Goal: Navigation & Orientation: Find specific page/section

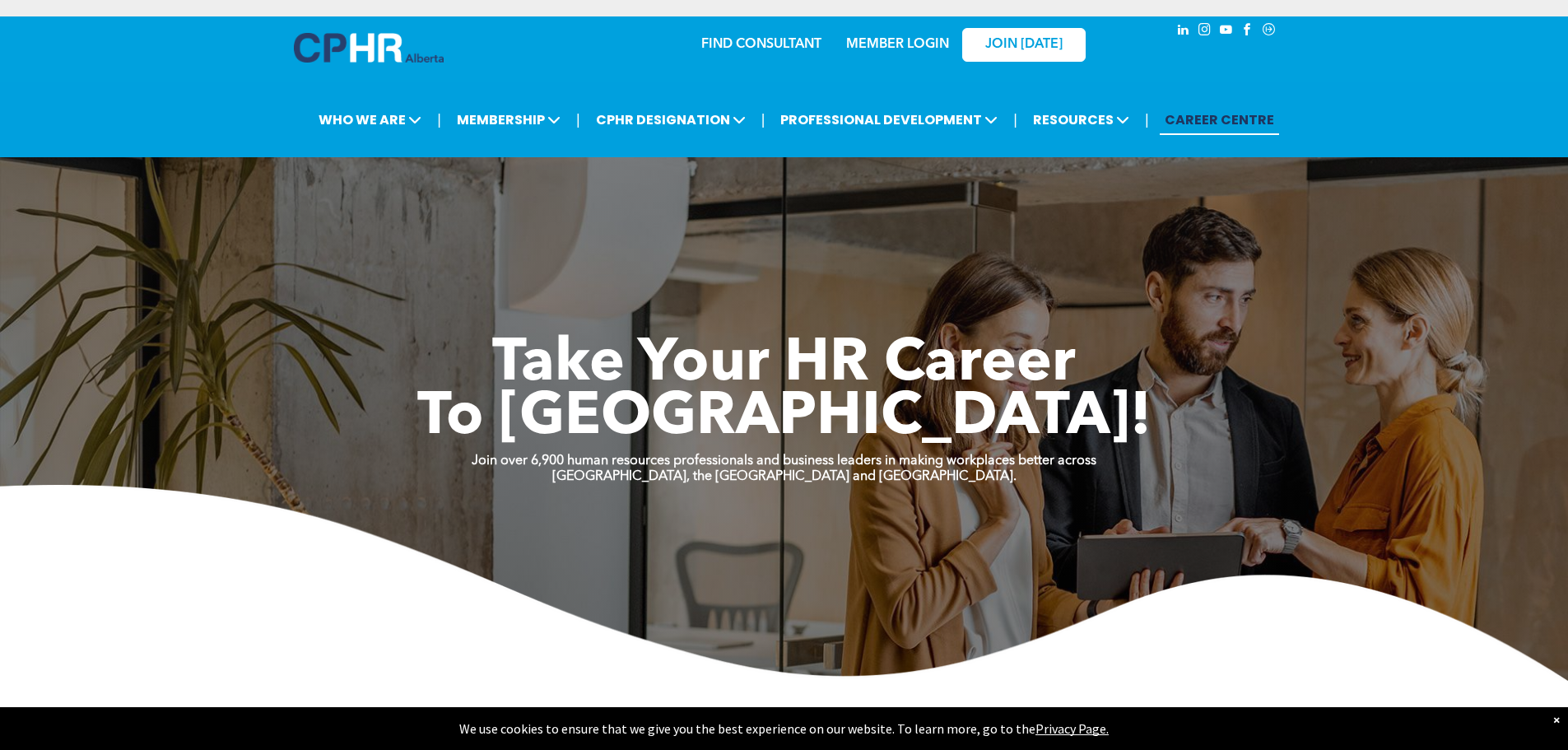
click at [899, 46] on link "MEMBER LOGIN" at bounding box center [898, 45] width 103 height 13
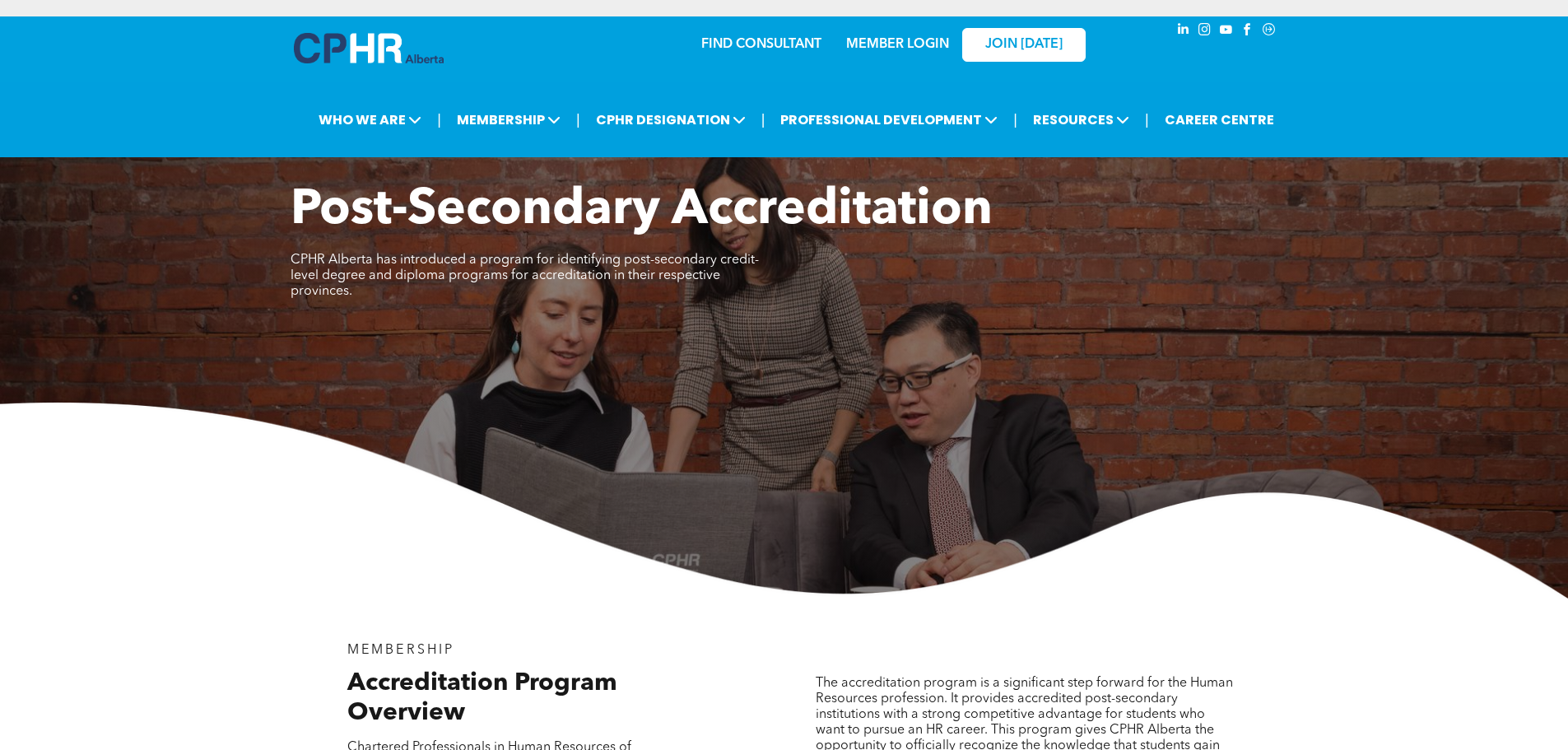
click at [903, 50] on link "MEMBER LOGIN" at bounding box center [898, 45] width 103 height 13
